Goal: Task Accomplishment & Management: Use online tool/utility

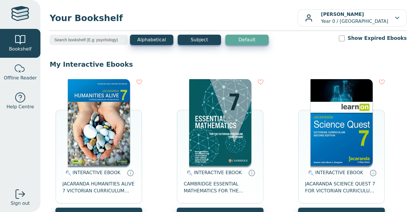
click at [82, 129] on img at bounding box center [99, 122] width 62 height 87
click at [127, 143] on img at bounding box center [99, 122] width 62 height 87
